Goal: Check status: Check status

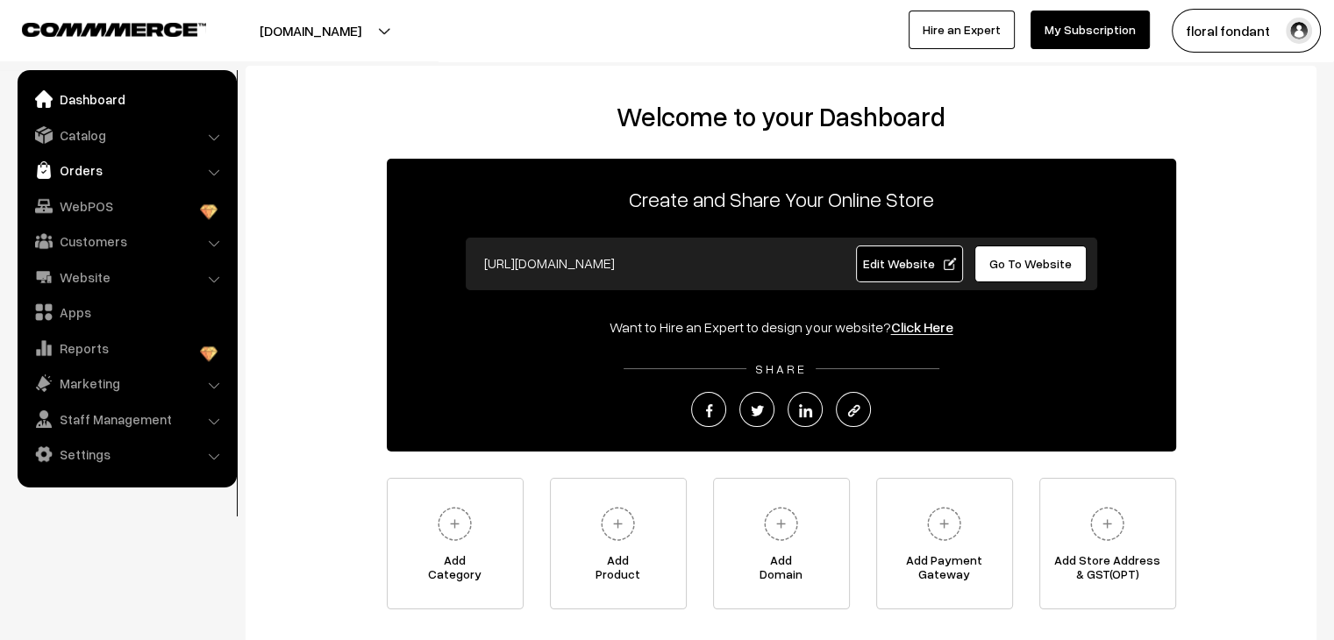
click at [118, 172] on link "Orders" at bounding box center [126, 170] width 209 height 32
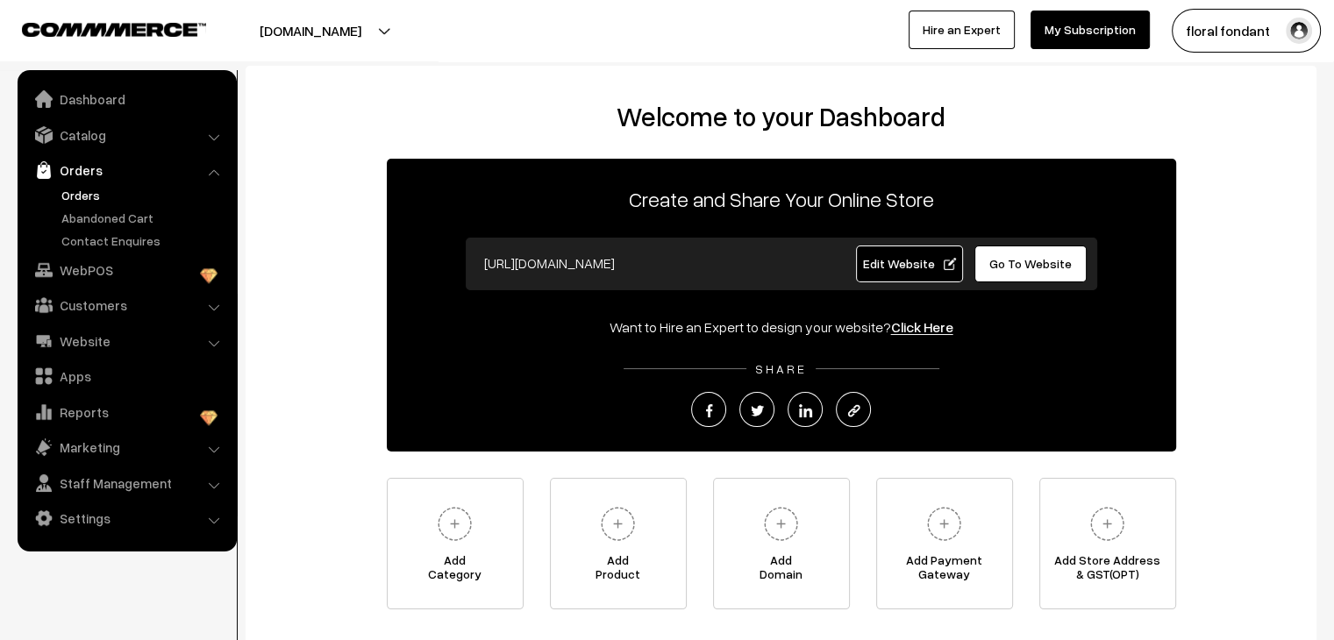
click at [75, 199] on link "Orders" at bounding box center [144, 195] width 174 height 18
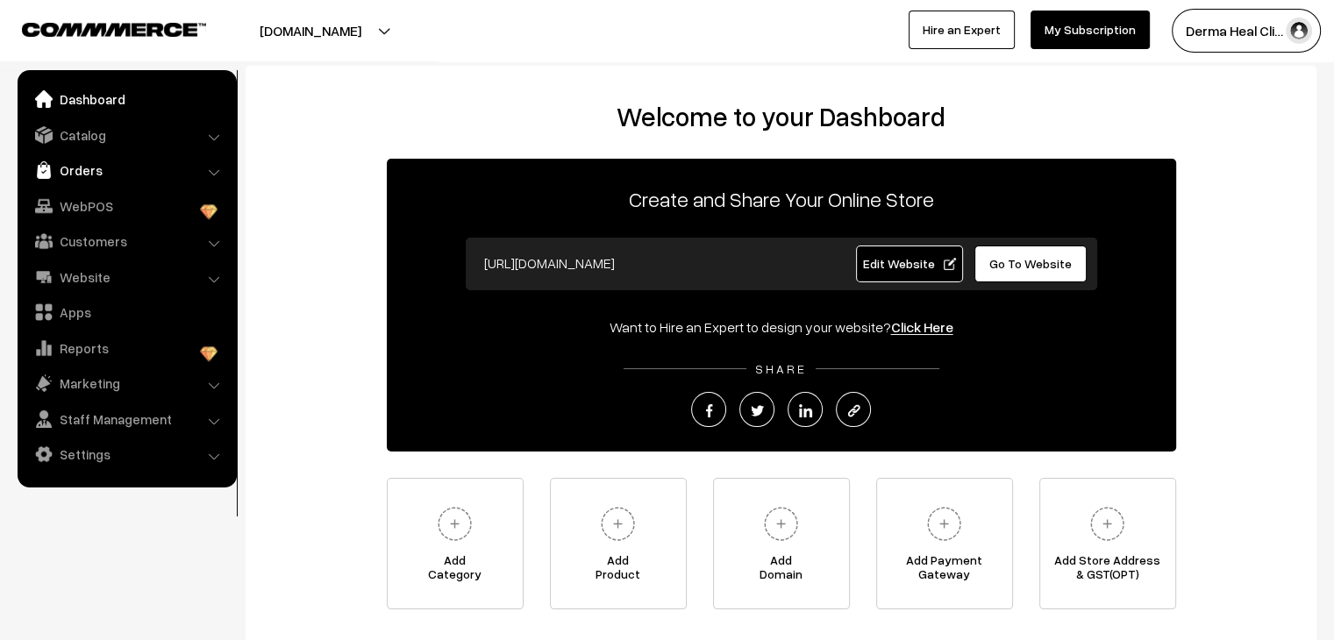
drag, startPoint x: 133, startPoint y: 170, endPoint x: 150, endPoint y: 169, distance: 16.7
click at [133, 170] on link "Orders" at bounding box center [126, 170] width 209 height 32
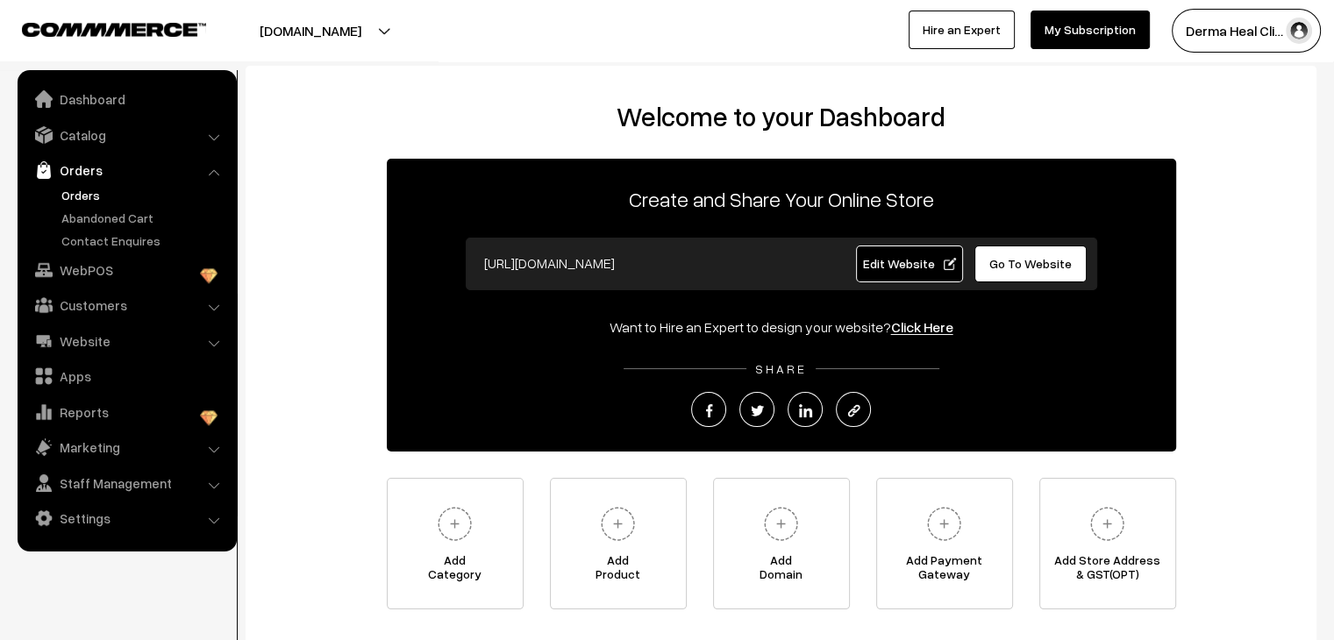
click at [75, 190] on link "Orders" at bounding box center [144, 195] width 174 height 18
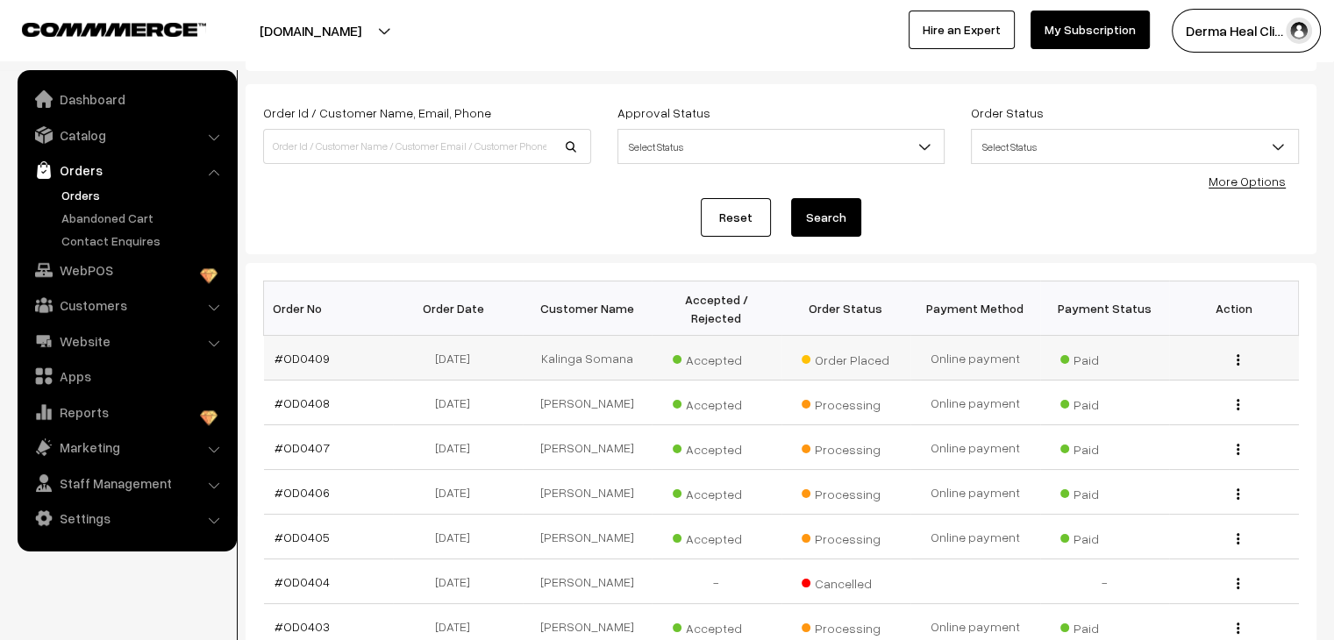
scroll to position [175, 0]
